Goal: Information Seeking & Learning: Learn about a topic

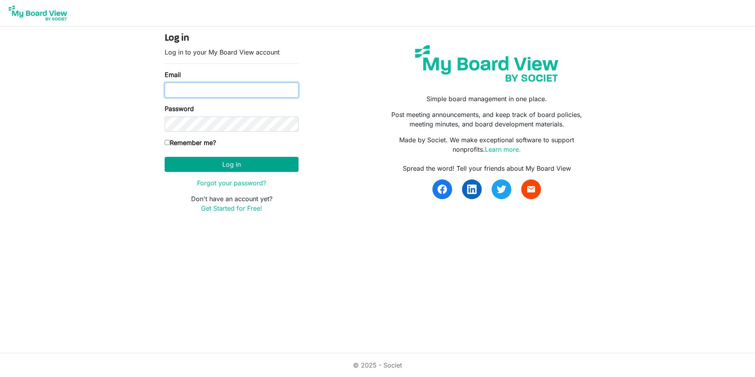
type input "briana2@msn.com"
click at [234, 167] on button "Log in" at bounding box center [232, 164] width 134 height 15
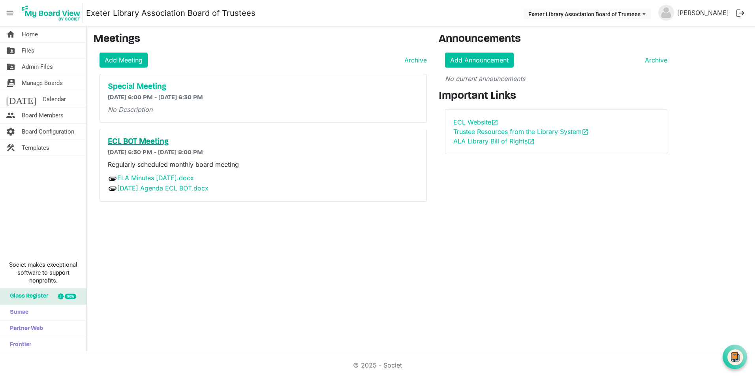
click at [130, 143] on h5 "ECL BOT Meeting" at bounding box center [263, 141] width 311 height 9
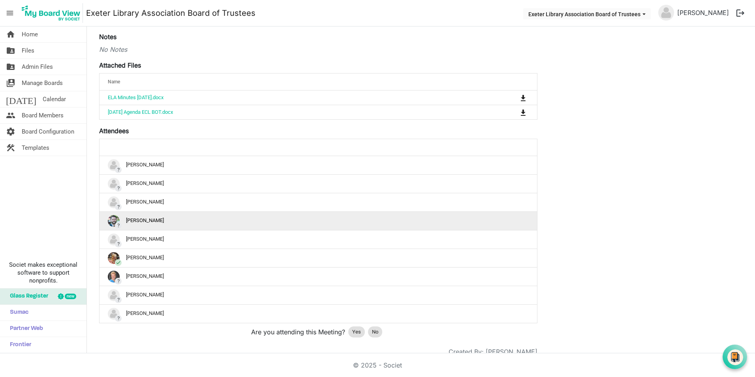
scroll to position [146, 0]
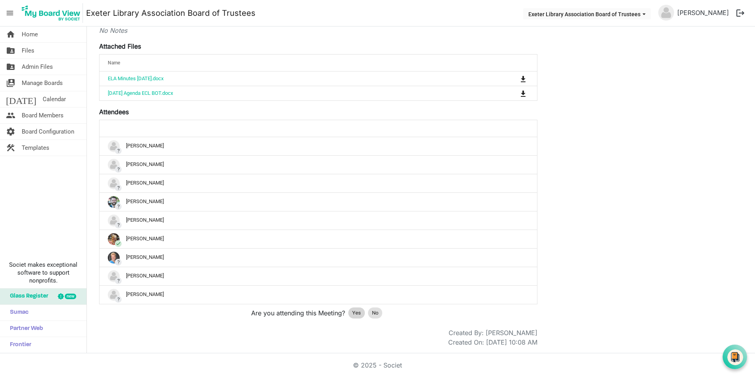
click at [357, 313] on span "Yes" at bounding box center [356, 313] width 9 height 8
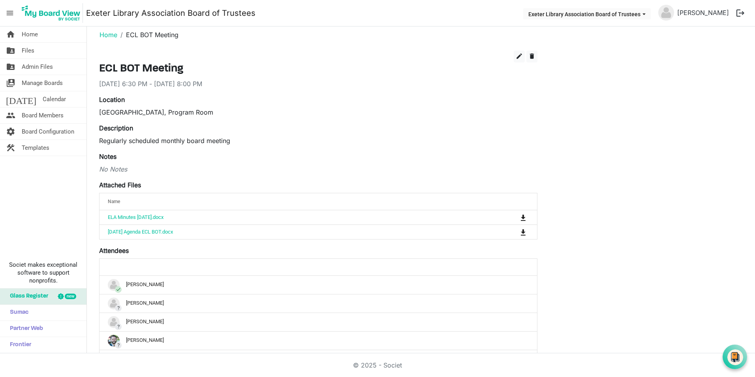
scroll to position [0, 0]
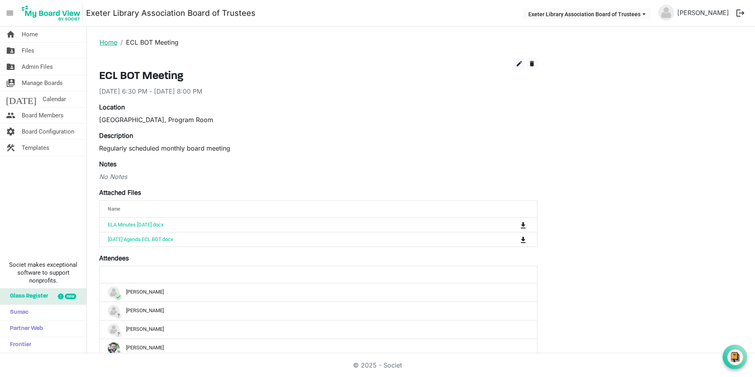
click at [110, 41] on link "Home" at bounding box center [108, 42] width 18 height 8
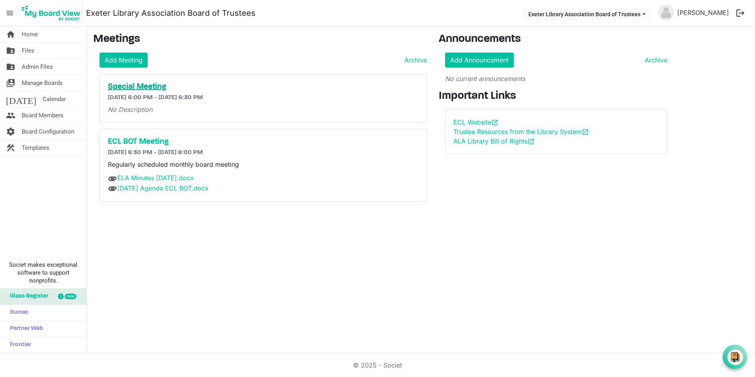
click at [128, 87] on h5 "Special Meeting" at bounding box center [263, 86] width 311 height 9
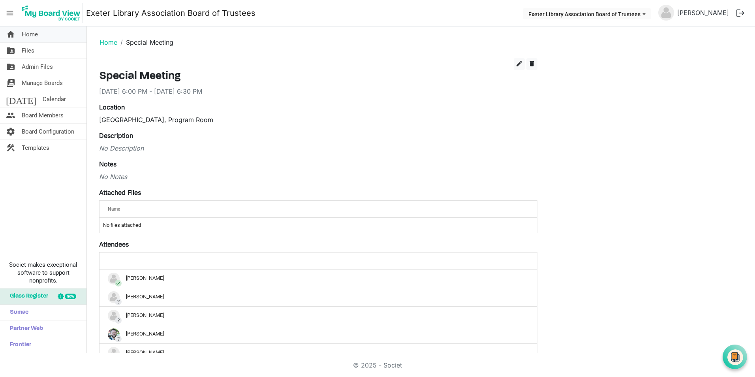
click at [30, 36] on span "Home" at bounding box center [30, 34] width 16 height 16
